Goal: Navigation & Orientation: Understand site structure

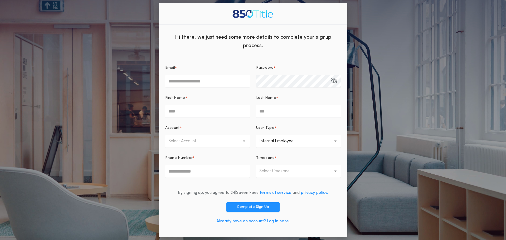
click at [375, 38] on div "**********" at bounding box center [253, 120] width 506 height 240
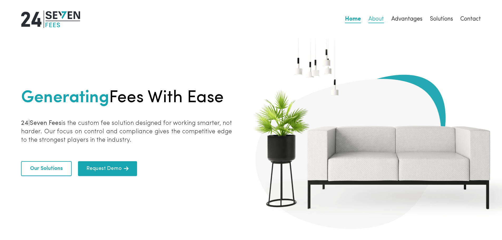
click at [374, 22] on link "About" at bounding box center [376, 19] width 16 height 7
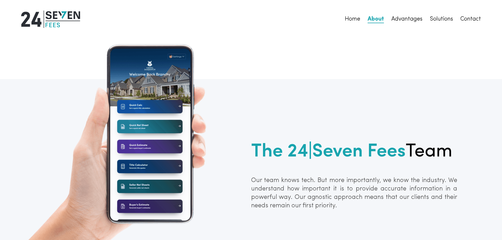
click at [374, 20] on link "About" at bounding box center [375, 19] width 16 height 7
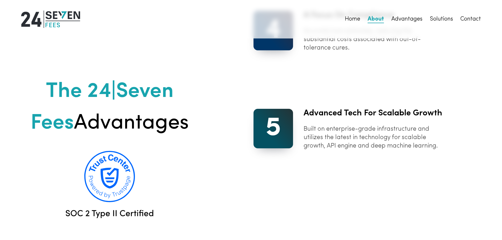
scroll to position [947, 0]
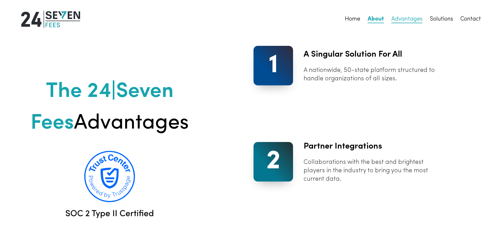
click at [412, 20] on link "Advantages" at bounding box center [406, 19] width 31 height 7
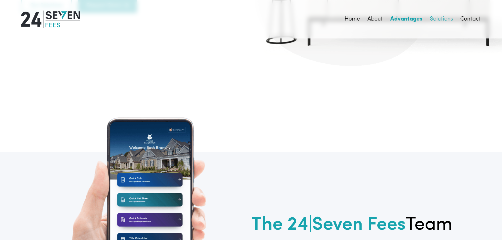
click at [441, 18] on link "Solutions" at bounding box center [440, 19] width 23 height 7
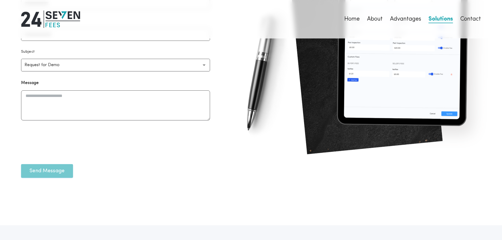
scroll to position [2059, 0]
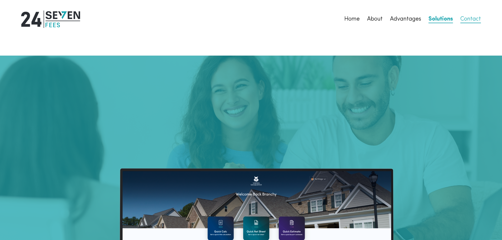
click at [472, 19] on link "Contact" at bounding box center [470, 19] width 21 height 7
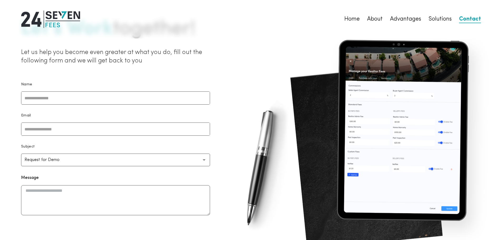
scroll to position [2059, 0]
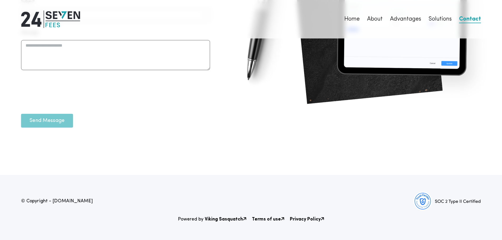
click at [276, 219] on b "Terms of use" at bounding box center [268, 219] width 33 height 5
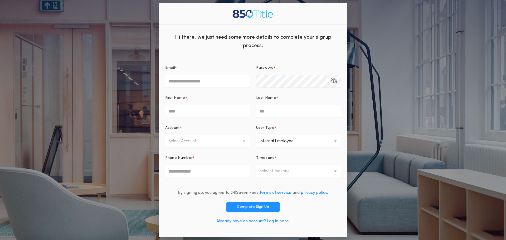
click at [133, 119] on div "**********" at bounding box center [253, 120] width 506 height 240
